Goal: Task Accomplishment & Management: Use online tool/utility

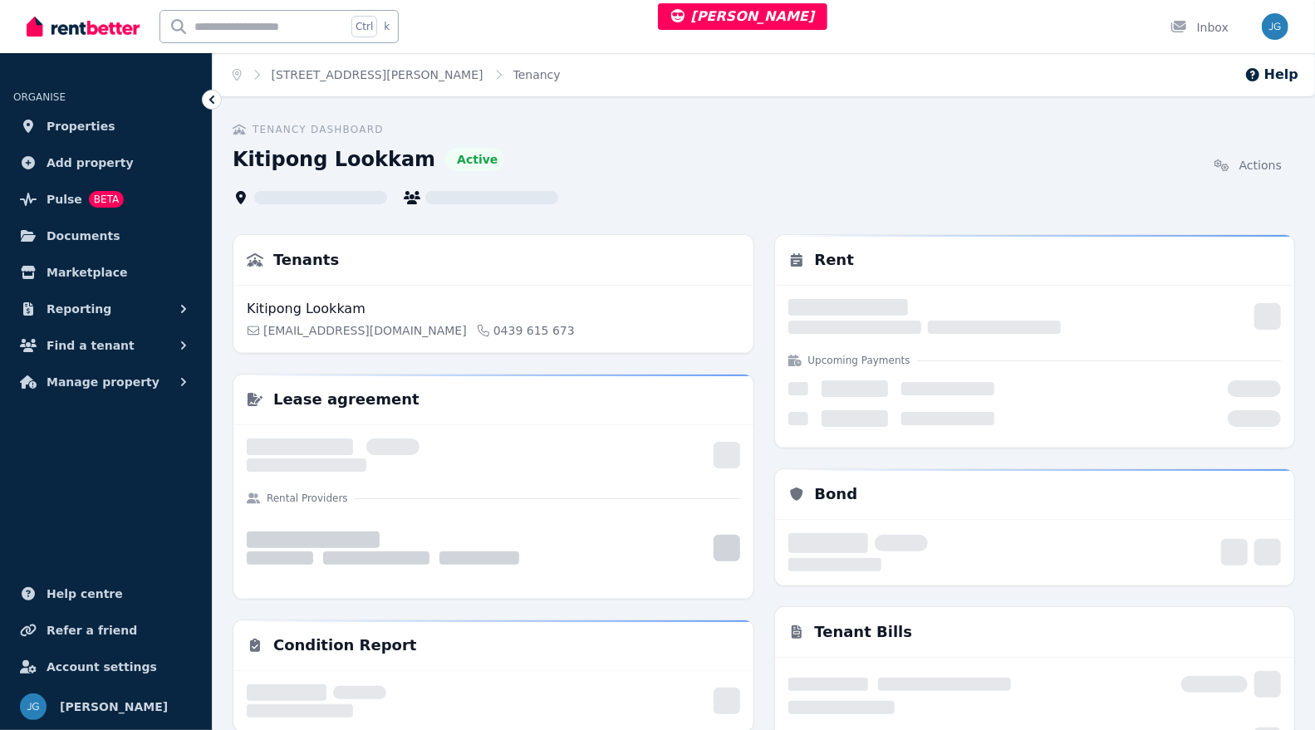
click at [88, 114] on link "Properties" at bounding box center [105, 126] width 185 height 33
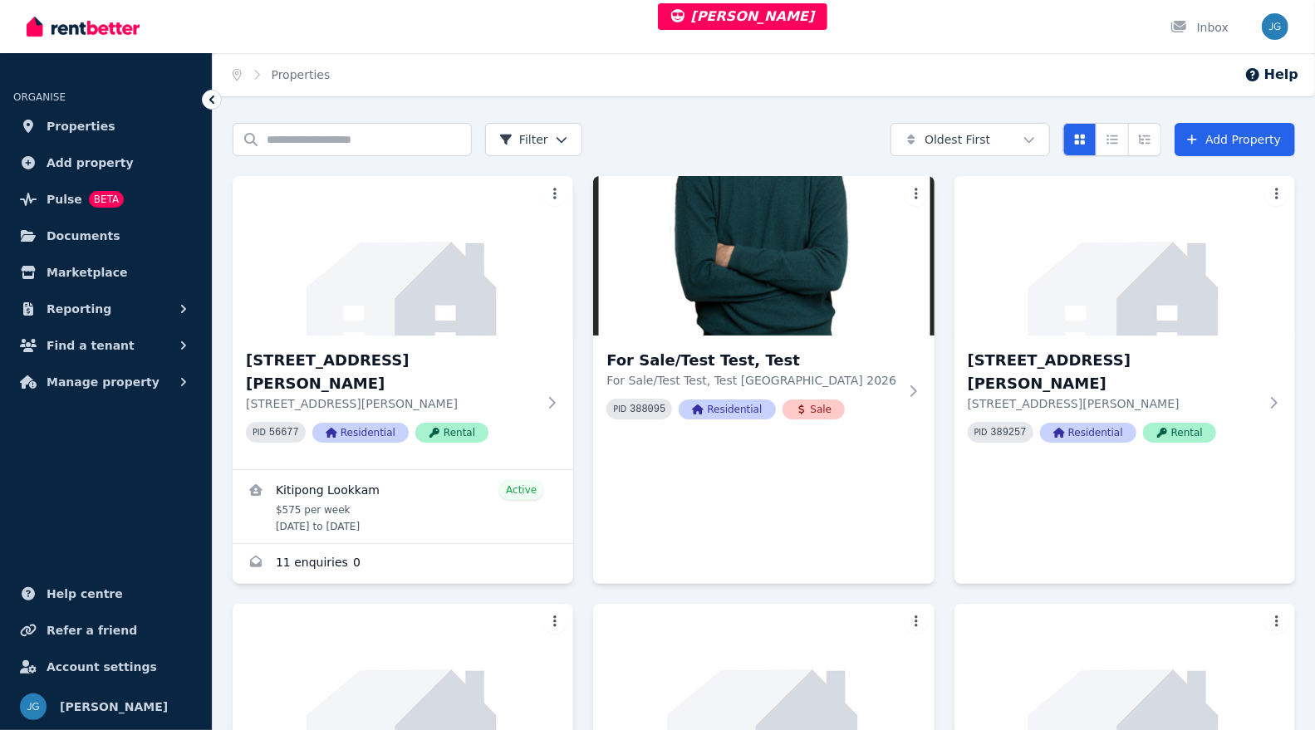
click at [124, 375] on span "Manage property" at bounding box center [103, 382] width 113 height 20
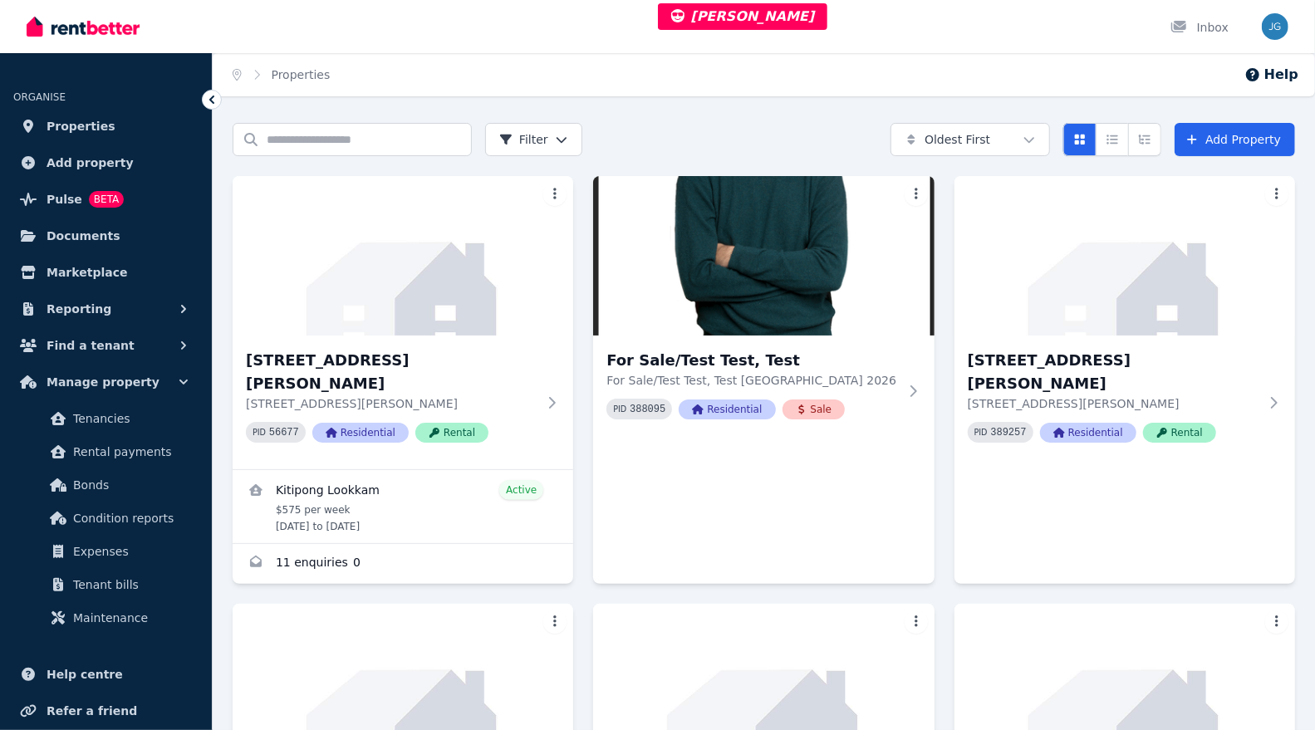
click at [103, 517] on span "Condition reports" at bounding box center [129, 518] width 112 height 20
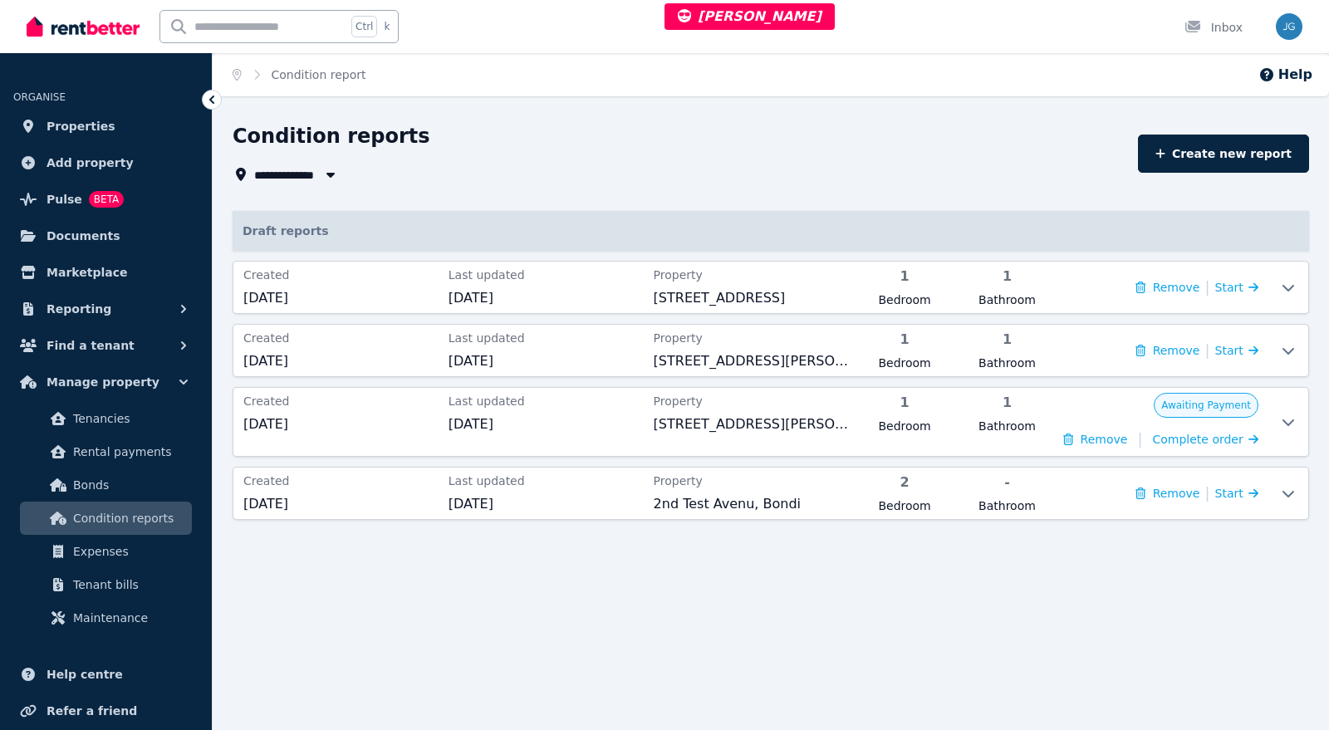
click at [1173, 286] on button "Remove" at bounding box center [1167, 287] width 64 height 17
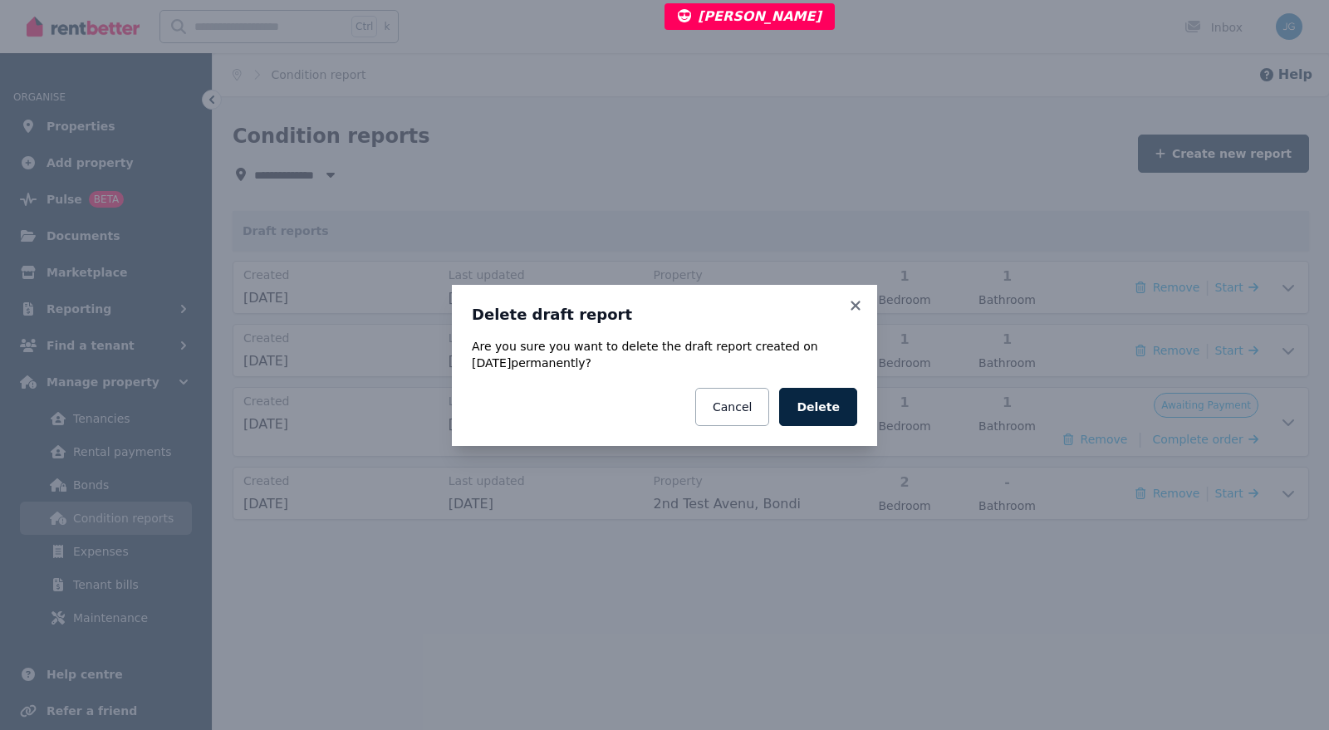
click at [815, 407] on button "Delete" at bounding box center [818, 407] width 78 height 38
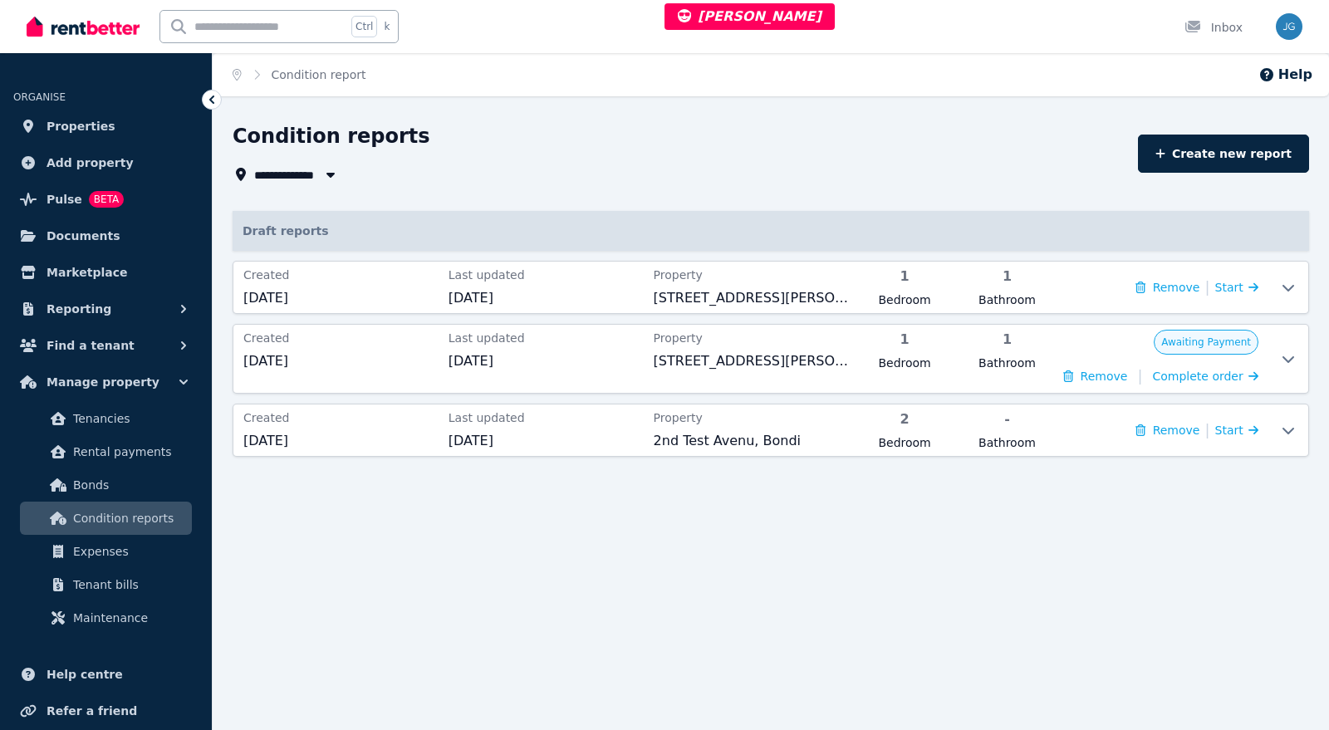
click at [1219, 155] on link "Create new report" at bounding box center [1223, 154] width 171 height 38
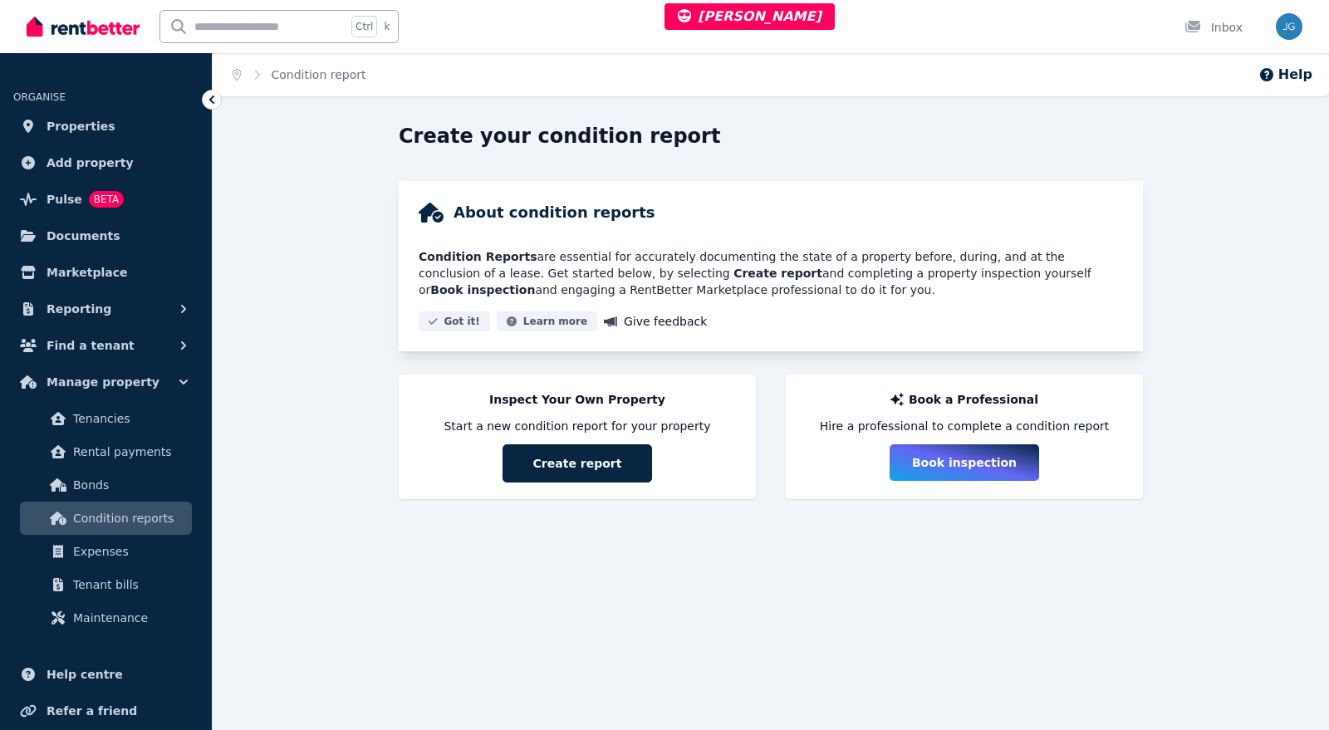
click at [543, 470] on button "Create report" at bounding box center [576, 463] width 149 height 38
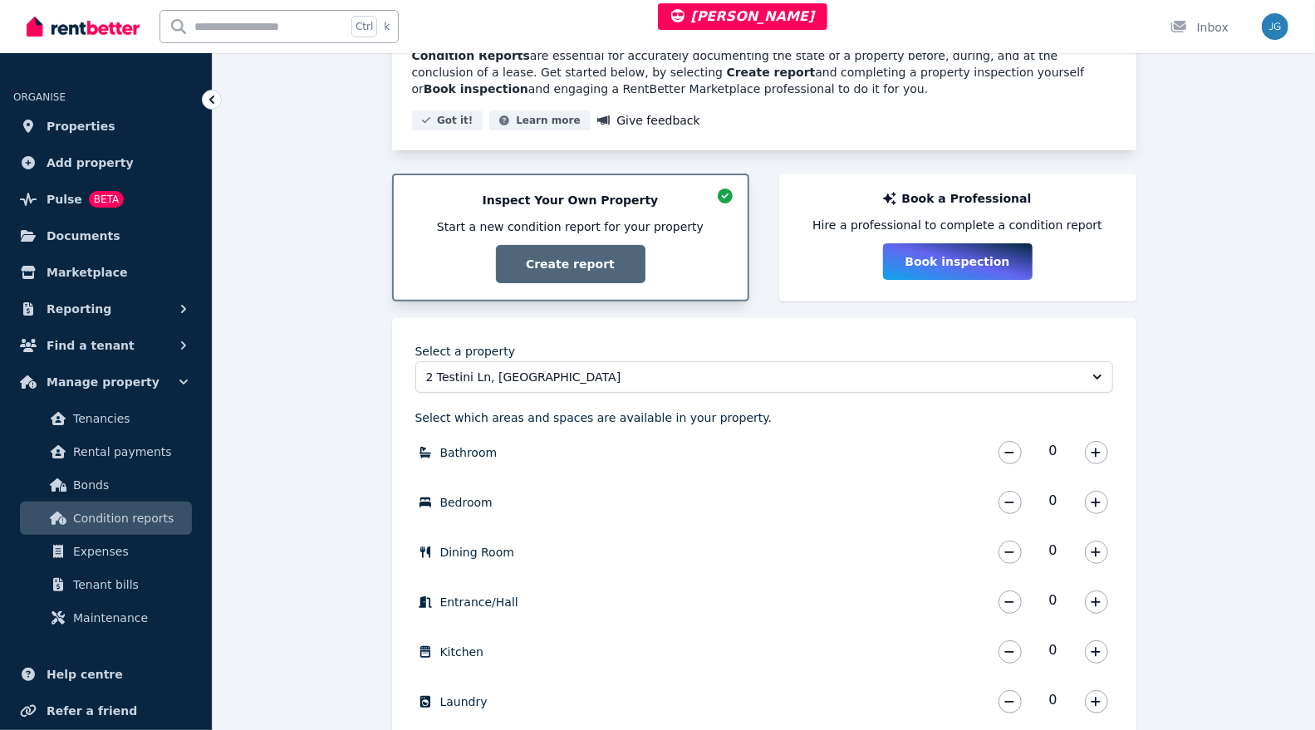
scroll to position [226, 0]
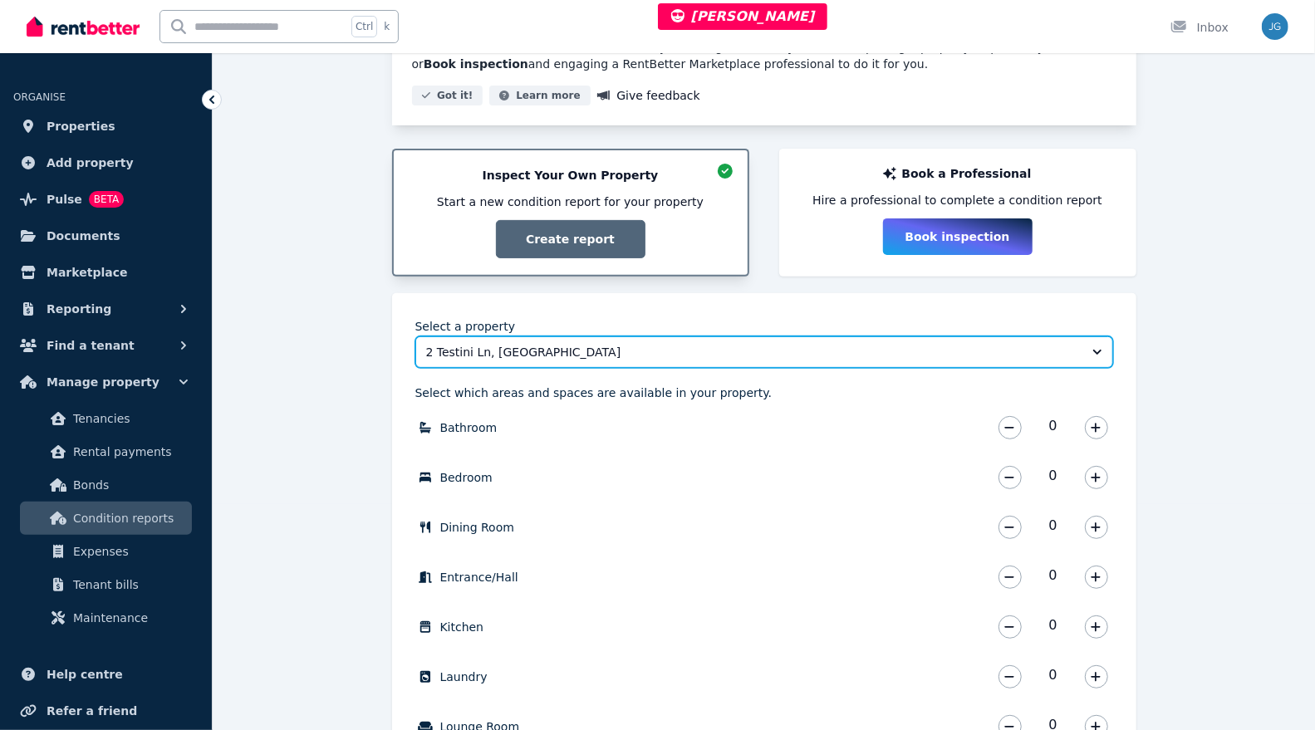
click at [515, 351] on span "2 Testini Ln, [GEOGRAPHIC_DATA]" at bounding box center [752, 352] width 653 height 17
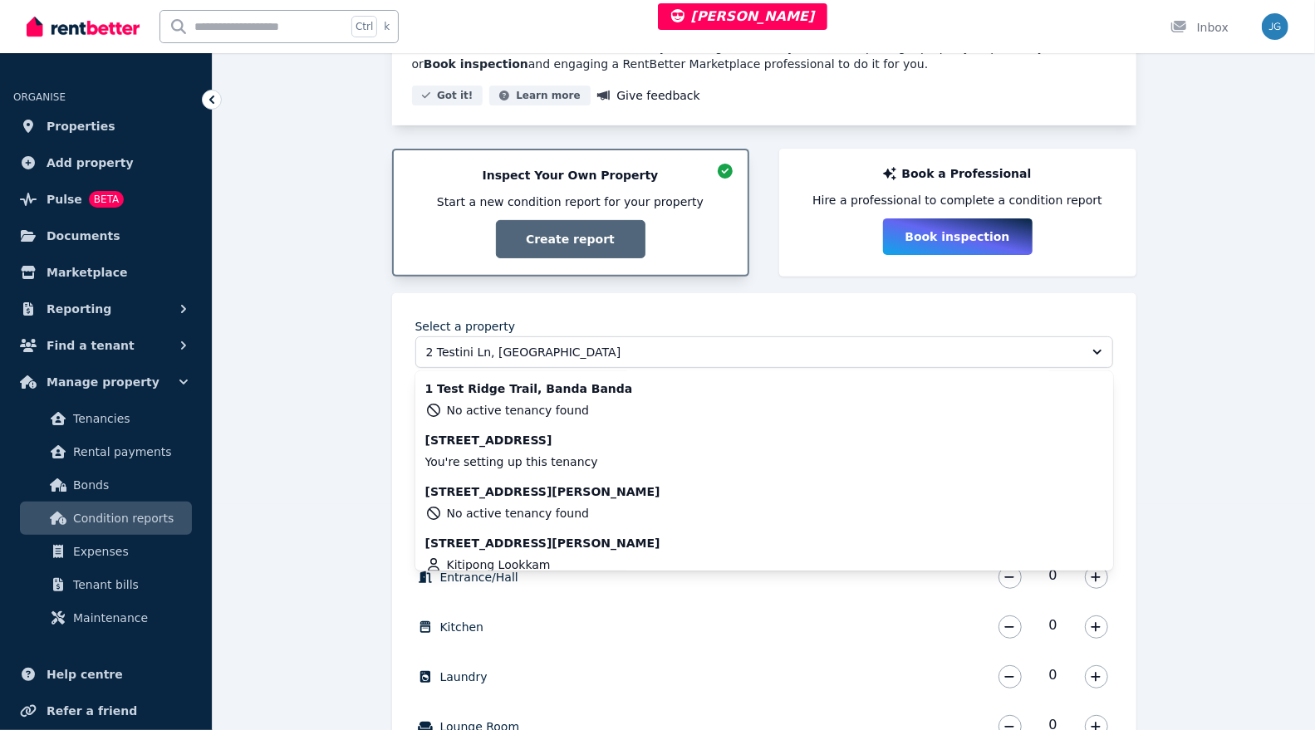
scroll to position [167, 0]
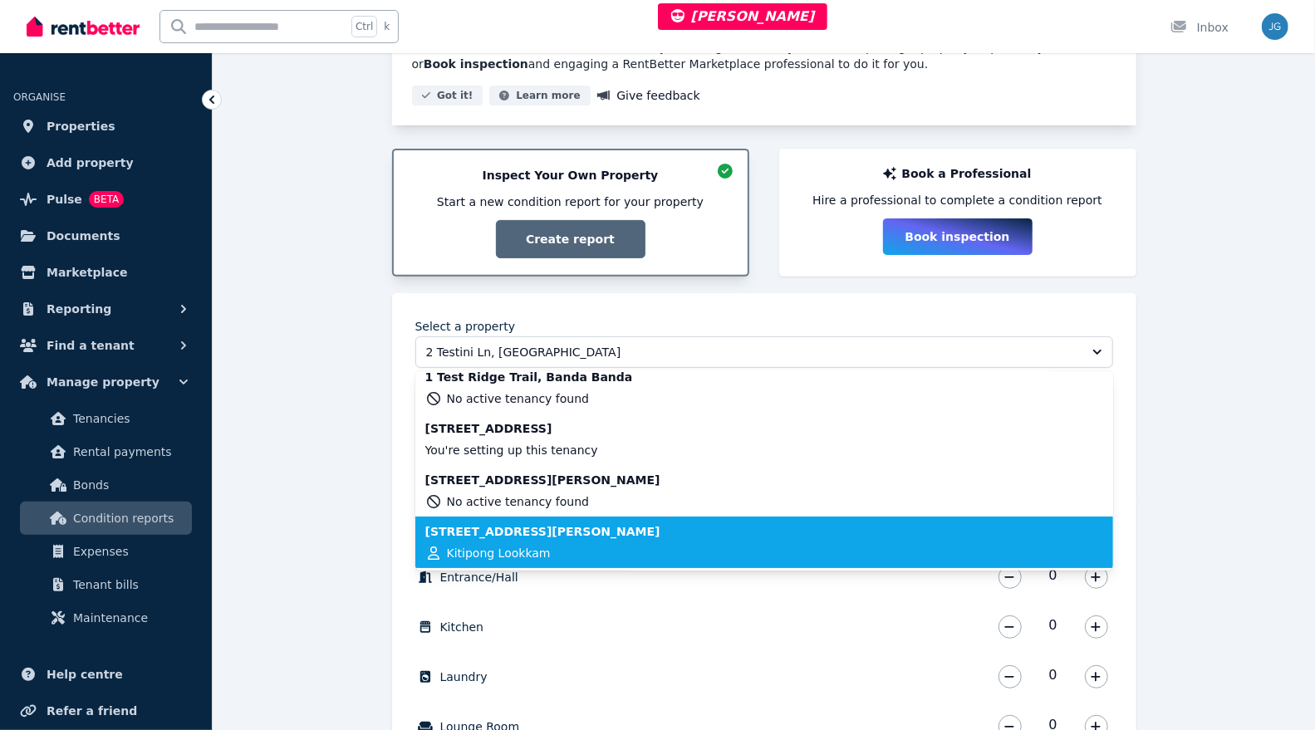
click at [514, 536] on span "[STREET_ADDRESS][PERSON_NAME]" at bounding box center [542, 531] width 235 height 17
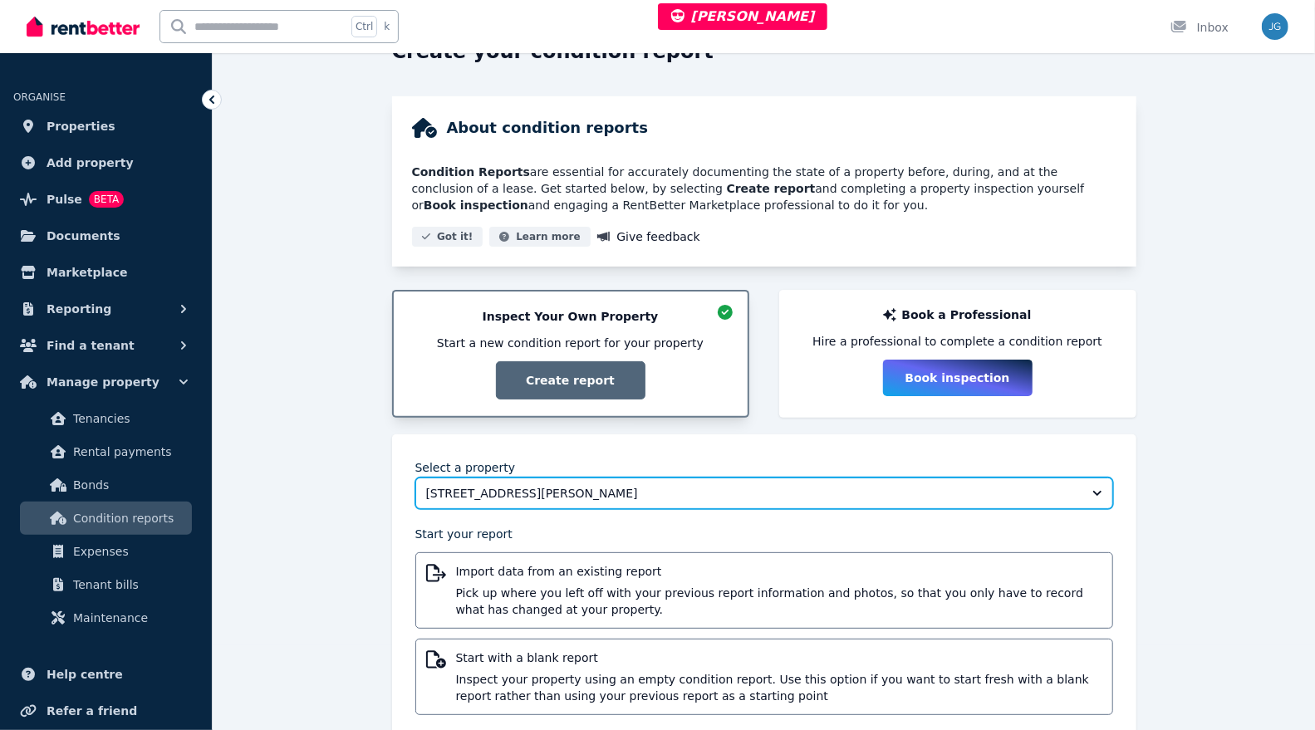
scroll to position [120, 0]
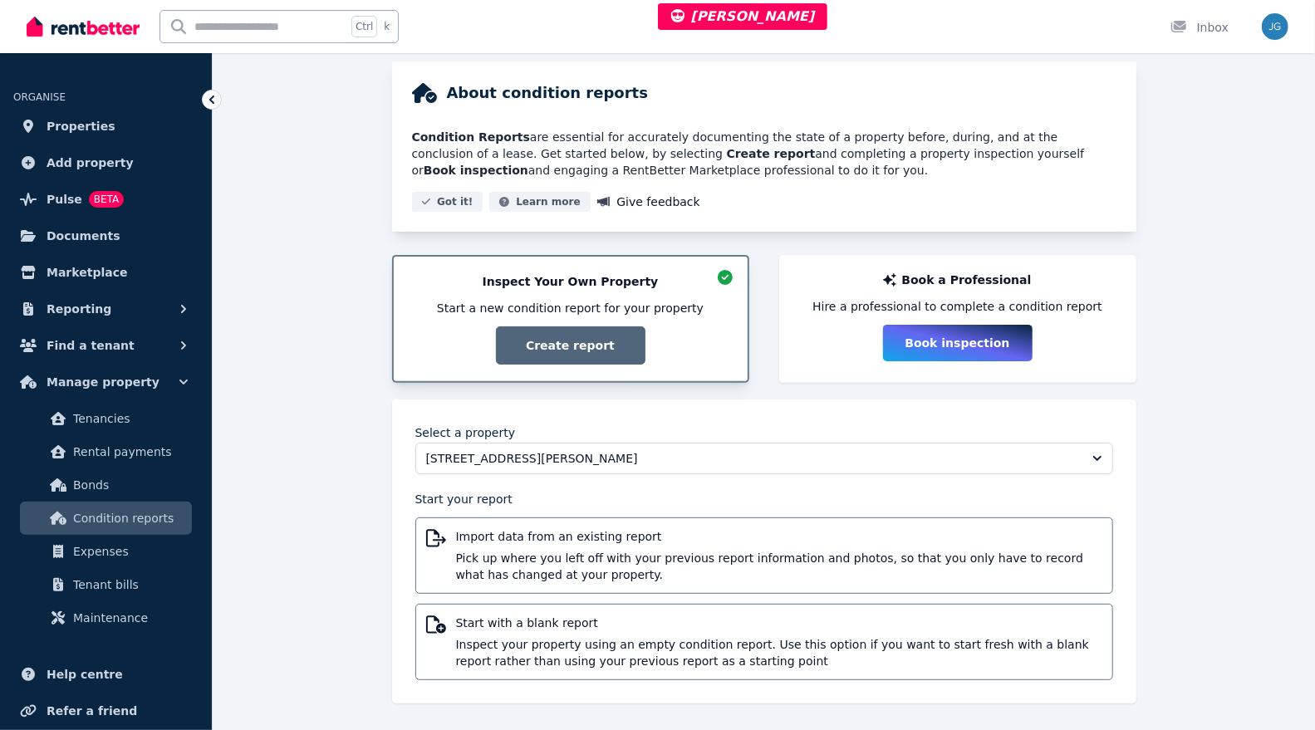
click at [634, 638] on span "Inspect your property using an empty condition report. Use this option if you w…" at bounding box center [779, 652] width 646 height 33
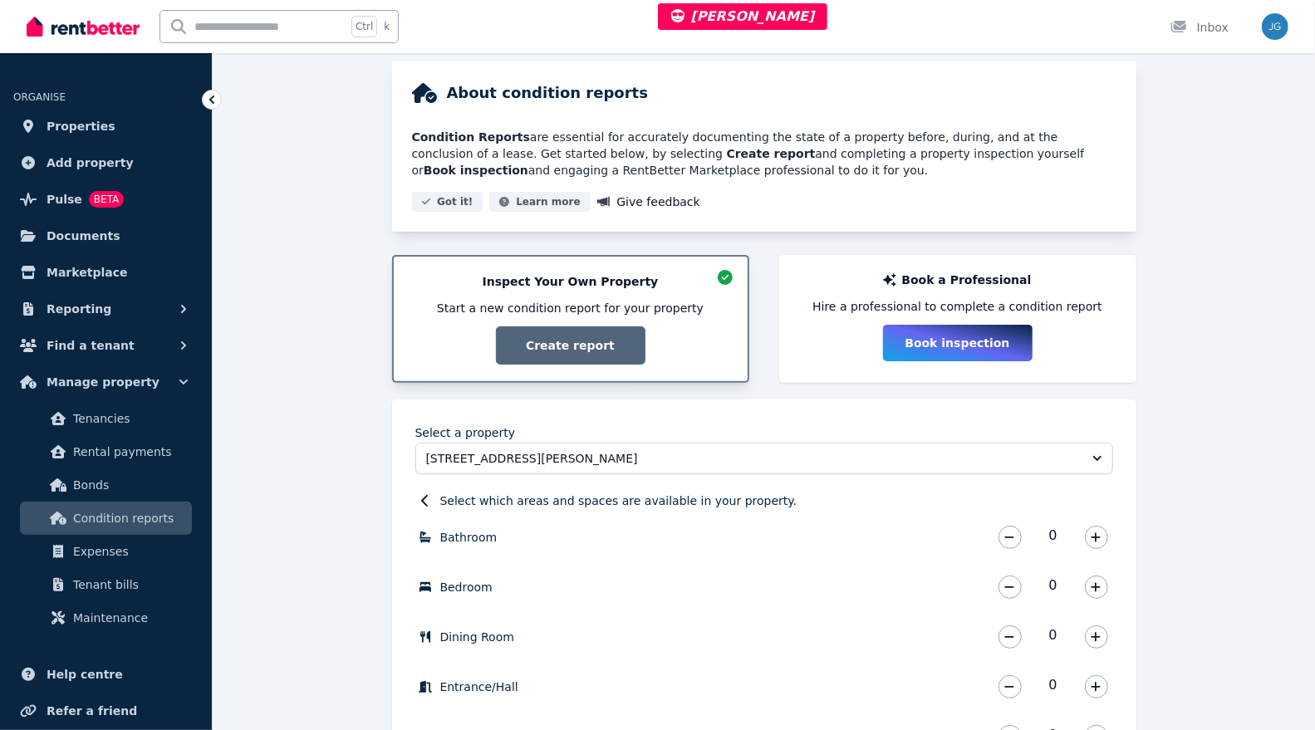
scroll to position [402, 0]
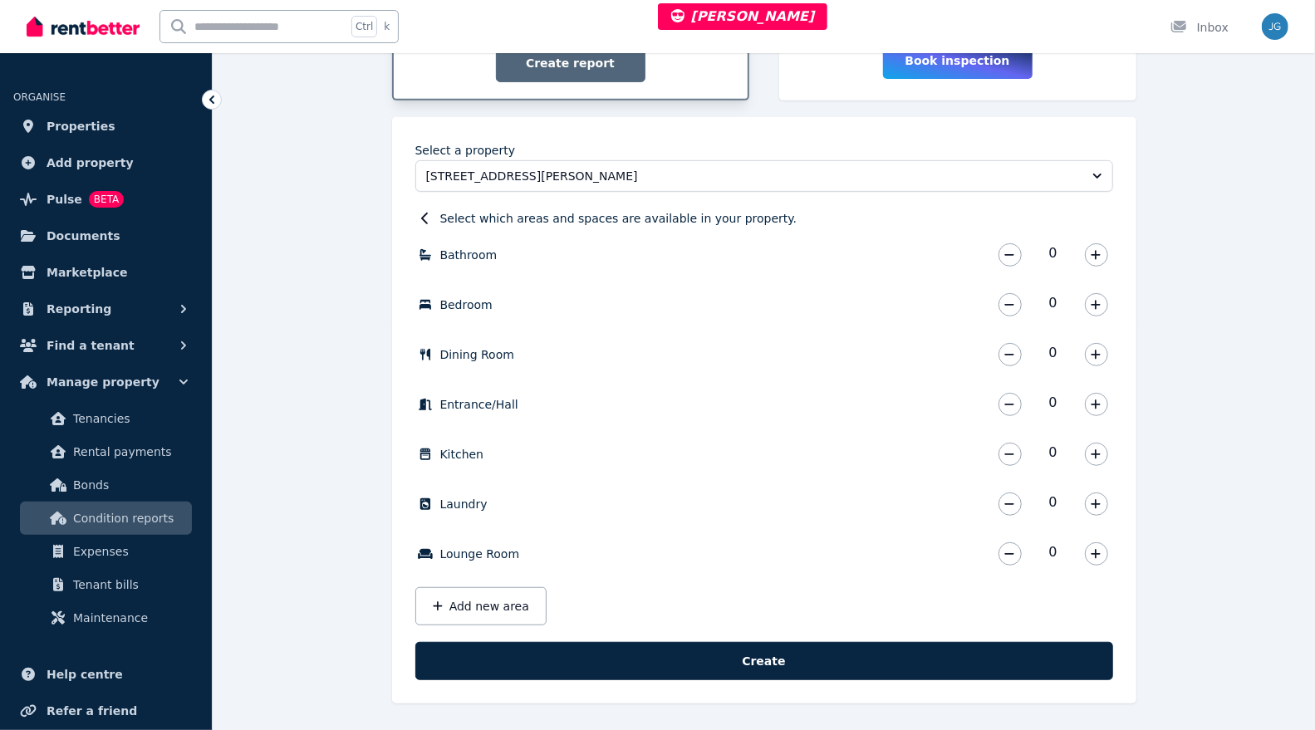
click at [1089, 255] on button "button" at bounding box center [1096, 254] width 23 height 23
click at [1094, 299] on icon "button" at bounding box center [1095, 305] width 10 height 12
click at [1098, 448] on icon "button" at bounding box center [1095, 454] width 10 height 12
click at [1097, 402] on icon "button" at bounding box center [1095, 403] width 9 height 9
click at [1094, 344] on button "button" at bounding box center [1096, 354] width 23 height 23
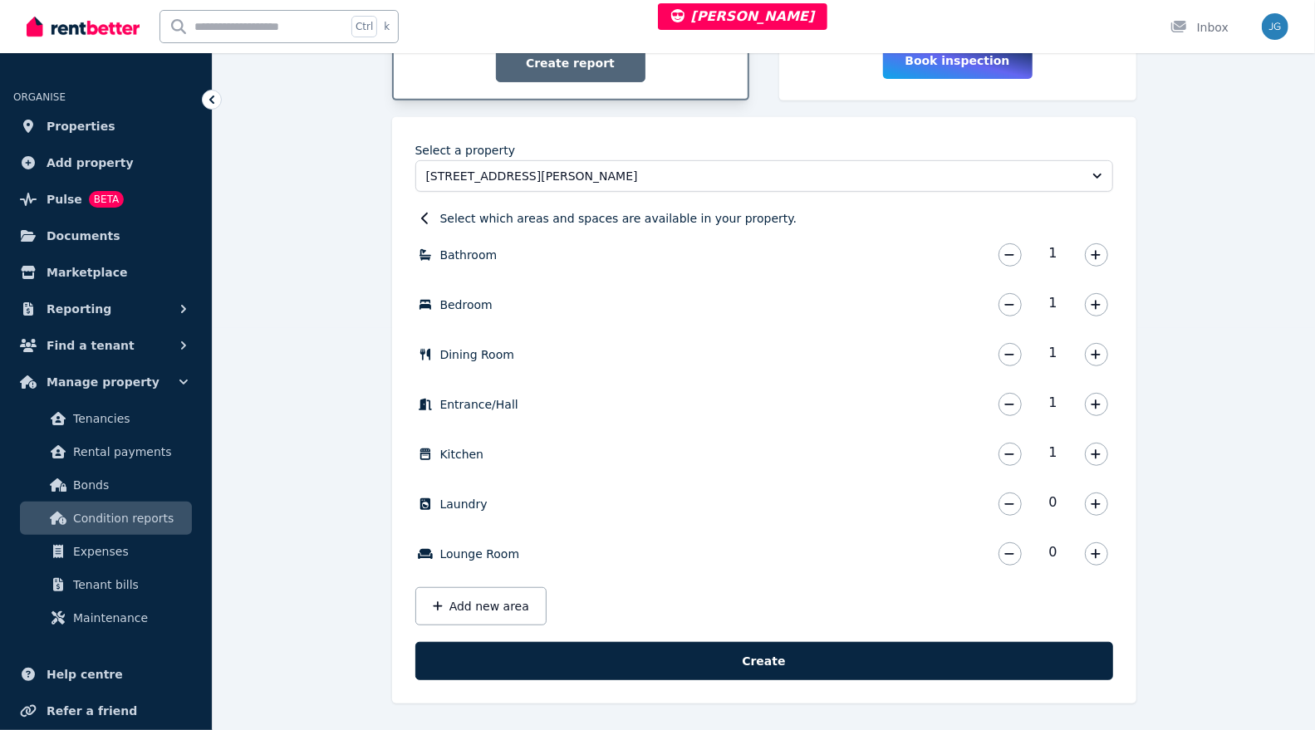
click at [1092, 551] on icon "button" at bounding box center [1095, 554] width 10 height 12
click at [845, 665] on button "Create" at bounding box center [764, 661] width 698 height 38
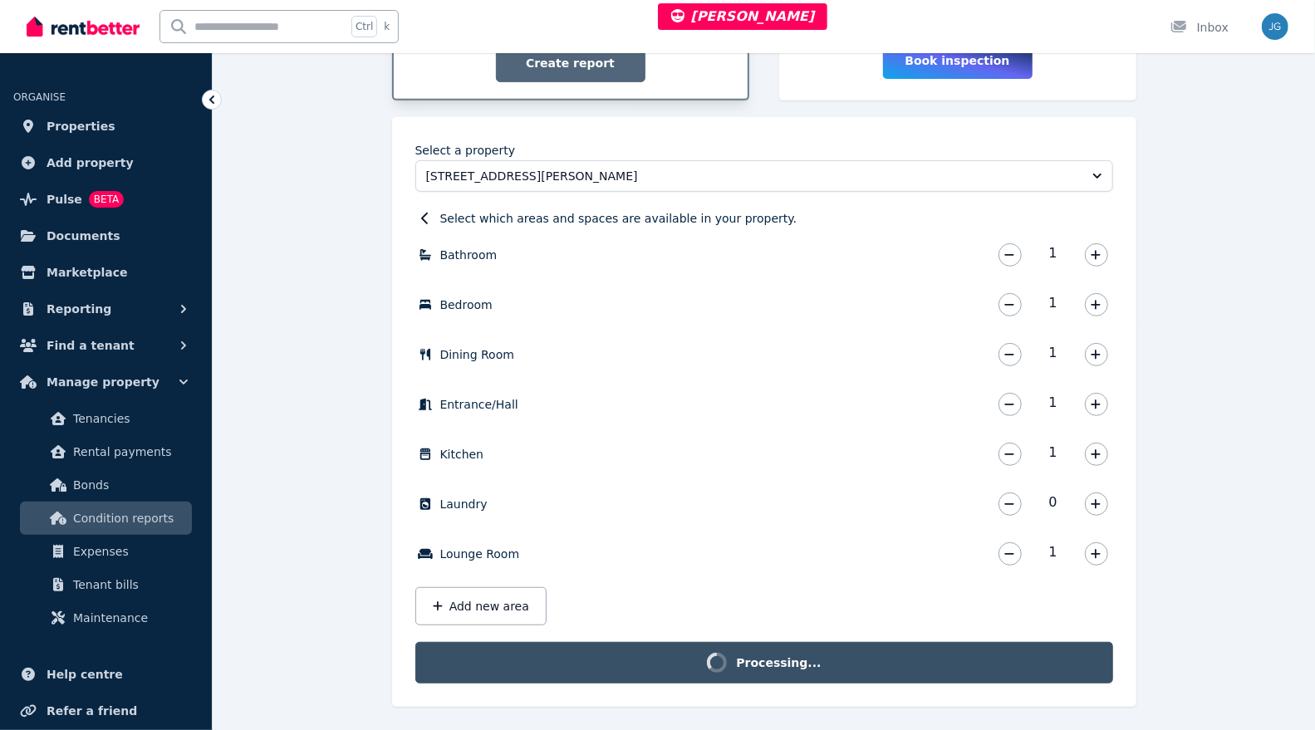
scroll to position [381, 0]
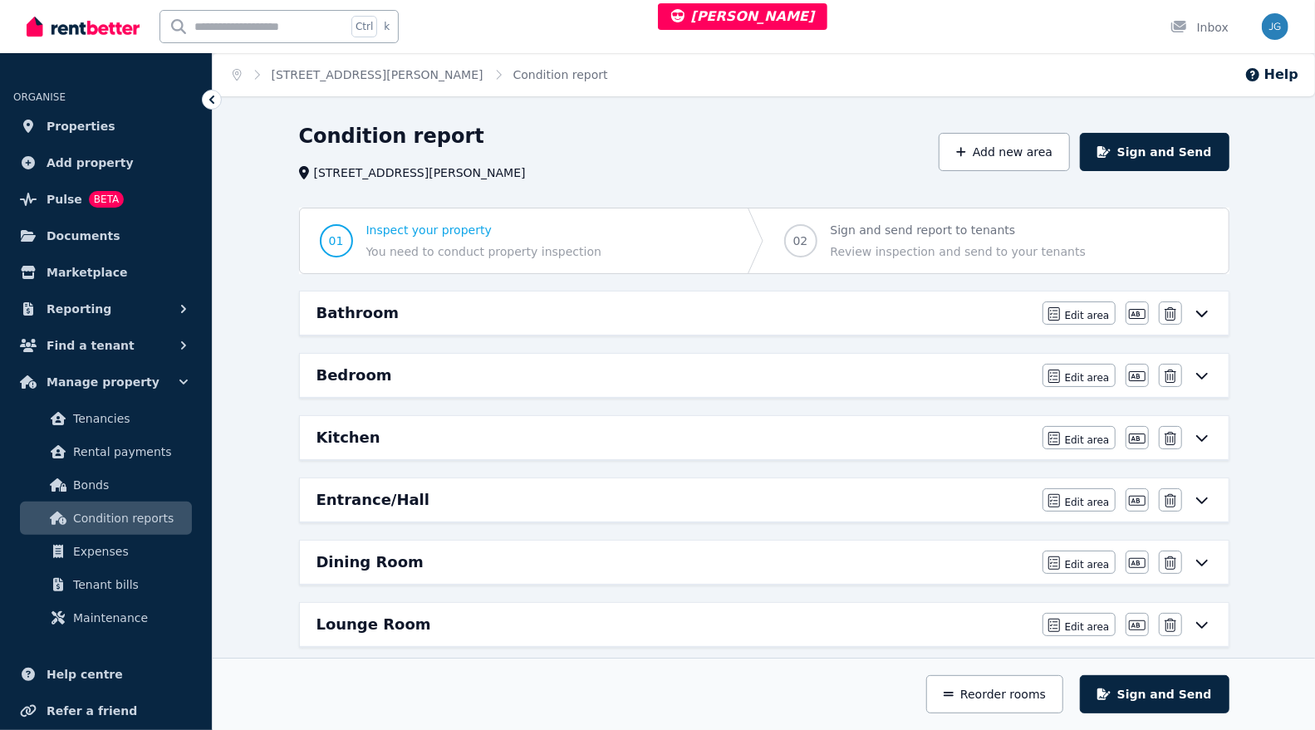
click at [960, 307] on div "Bathroom" at bounding box center [674, 312] width 716 height 23
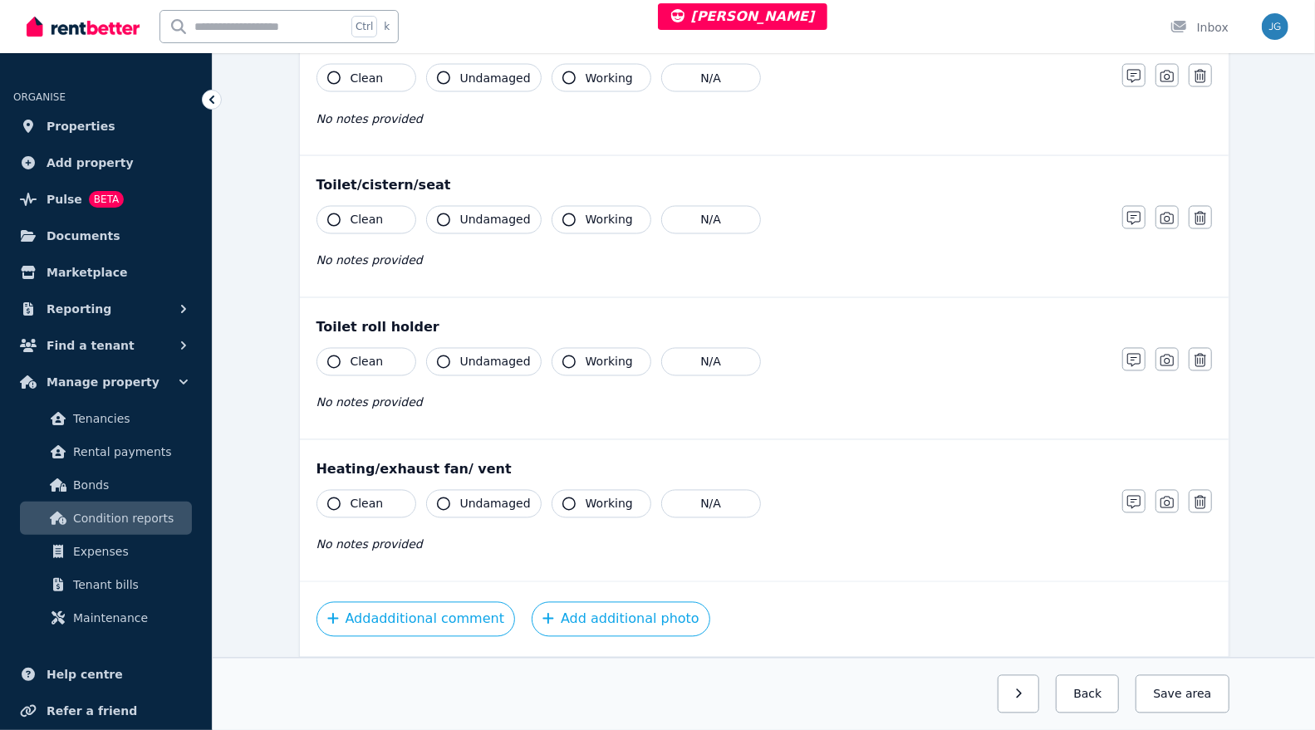
scroll to position [1840, 0]
